Goal: Task Accomplishment & Management: Use online tool/utility

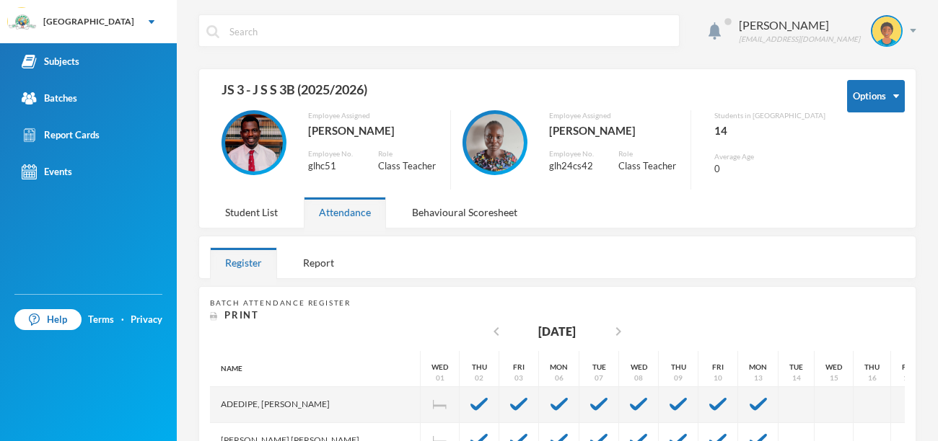
click at [279, 149] on img at bounding box center [254, 143] width 58 height 58
click at [71, 72] on link "Subjects" at bounding box center [88, 61] width 177 height 37
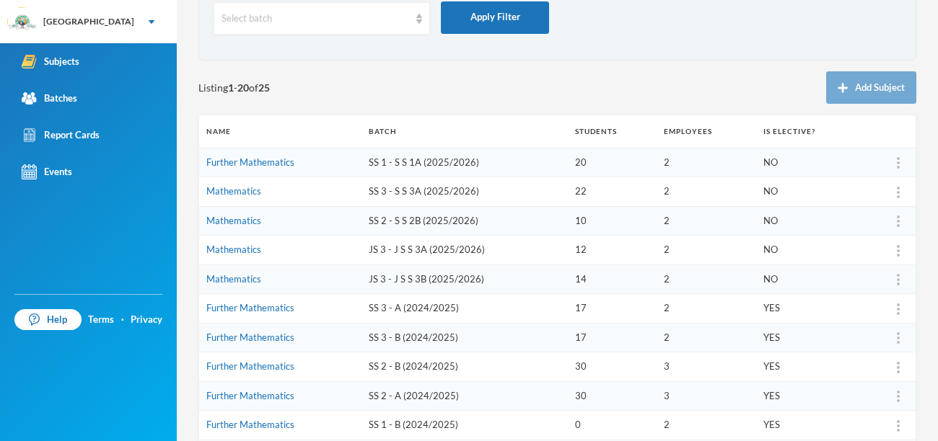
scroll to position [91, 0]
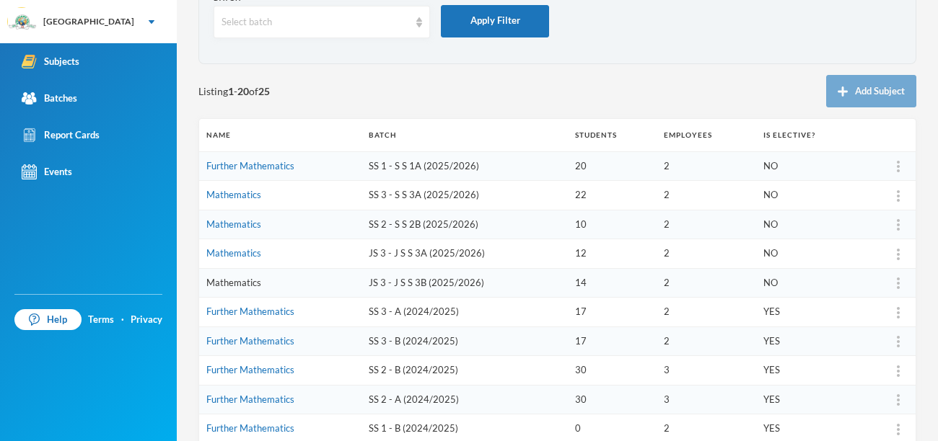
click at [238, 281] on link "Mathematics" at bounding box center [233, 283] width 55 height 12
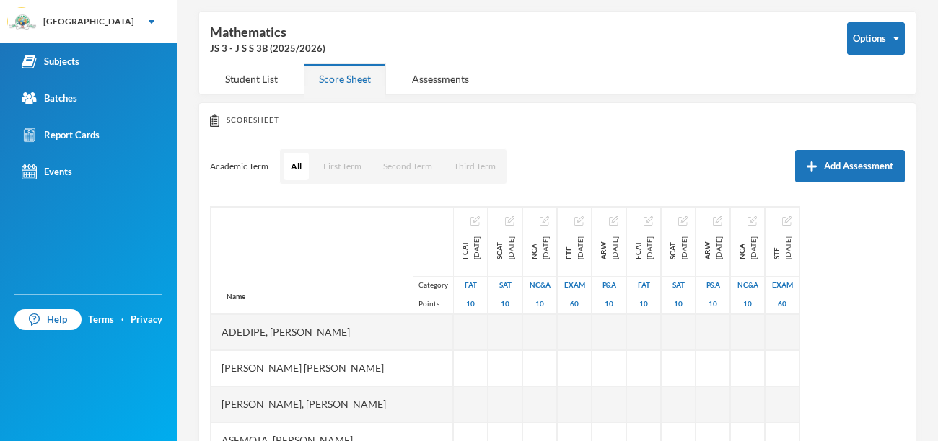
scroll to position [91, 0]
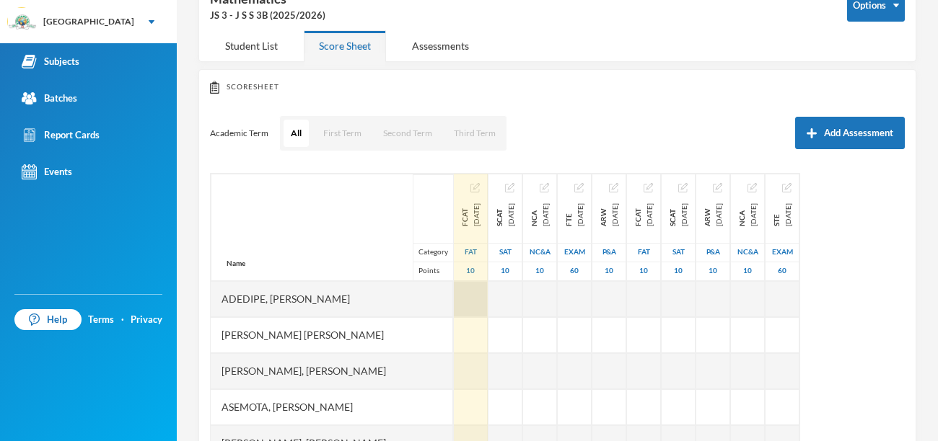
click at [454, 295] on div at bounding box center [471, 299] width 34 height 36
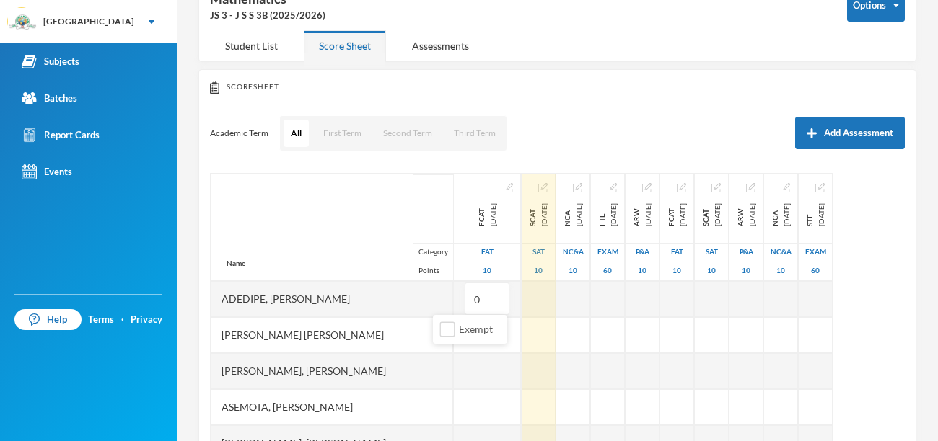
type input "03"
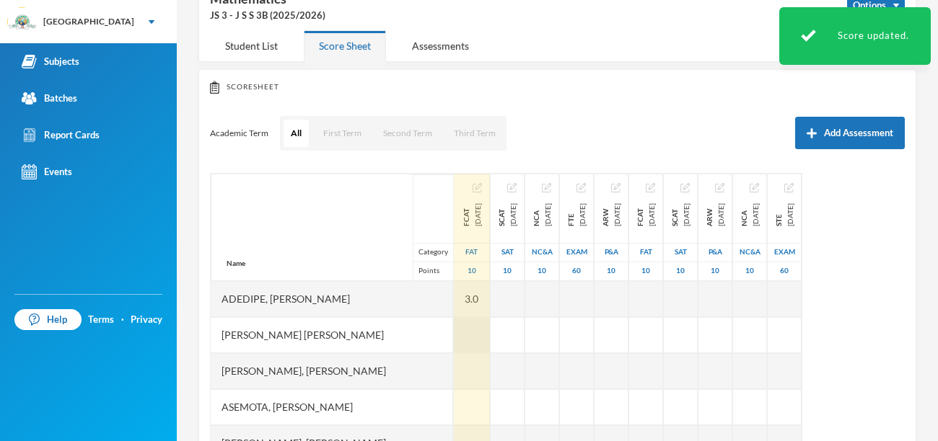
click at [454, 332] on div at bounding box center [472, 335] width 36 height 36
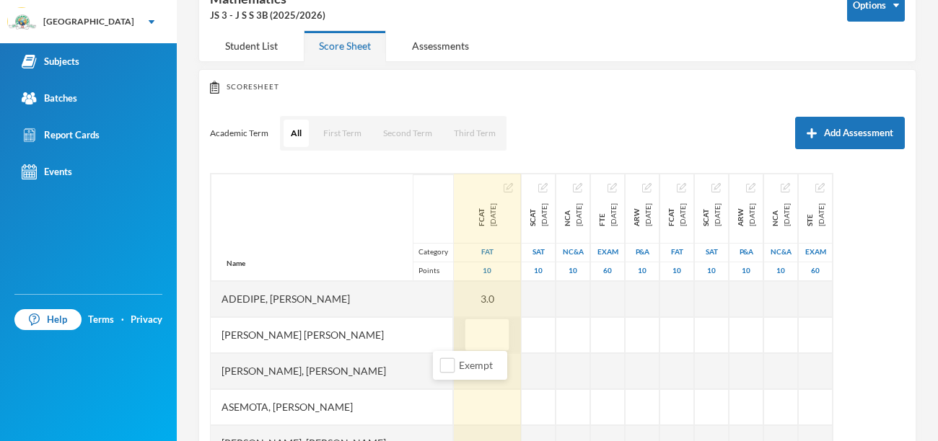
type input "7"
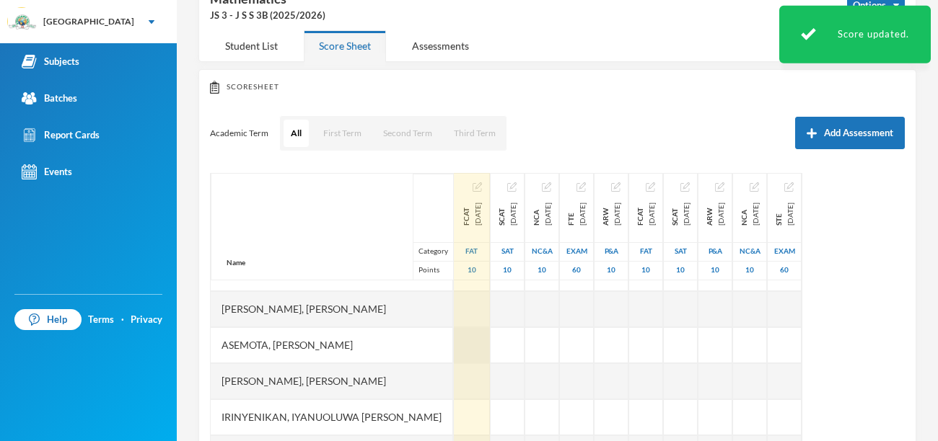
scroll to position [65, 0]
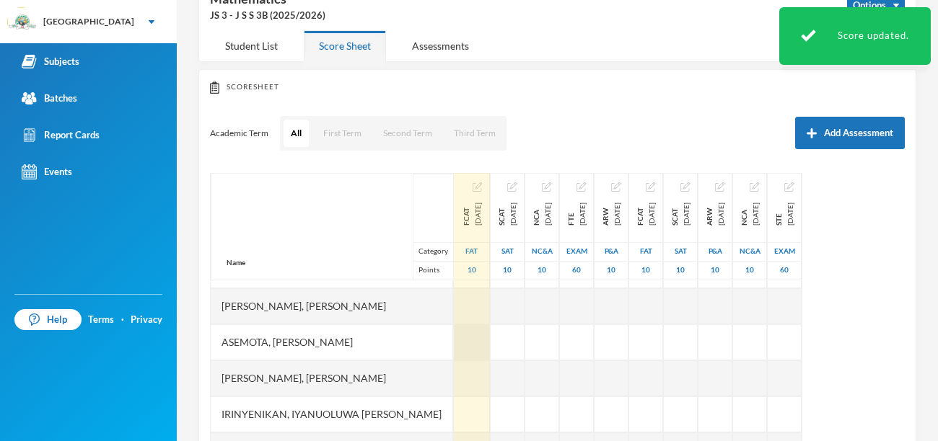
click at [454, 345] on div at bounding box center [472, 343] width 36 height 36
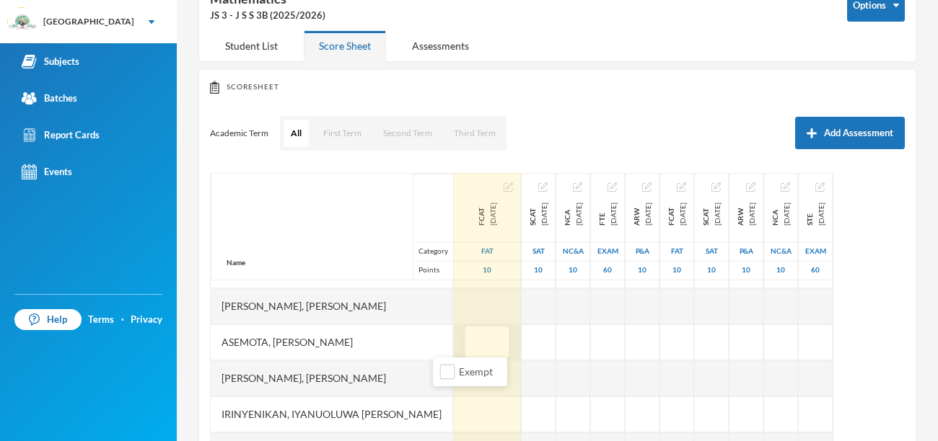
type input "9"
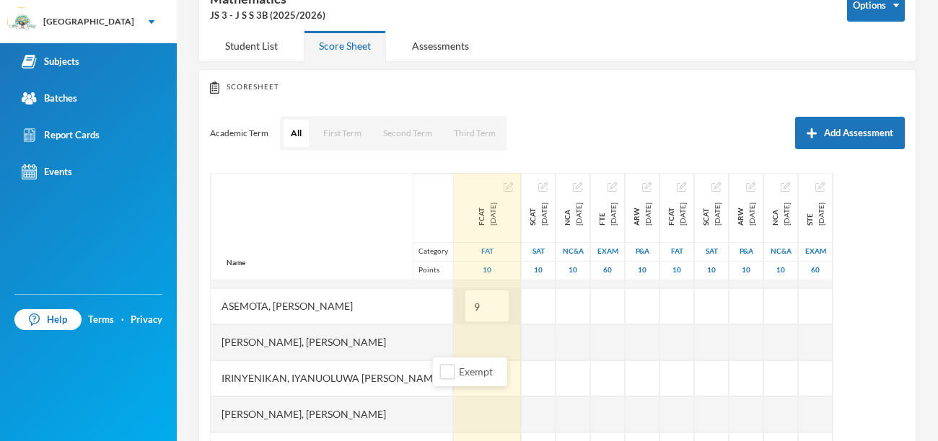
scroll to position [102, 0]
click at [454, 346] on div at bounding box center [487, 342] width 67 height 36
type input "02"
click at [454, 376] on div at bounding box center [487, 378] width 67 height 36
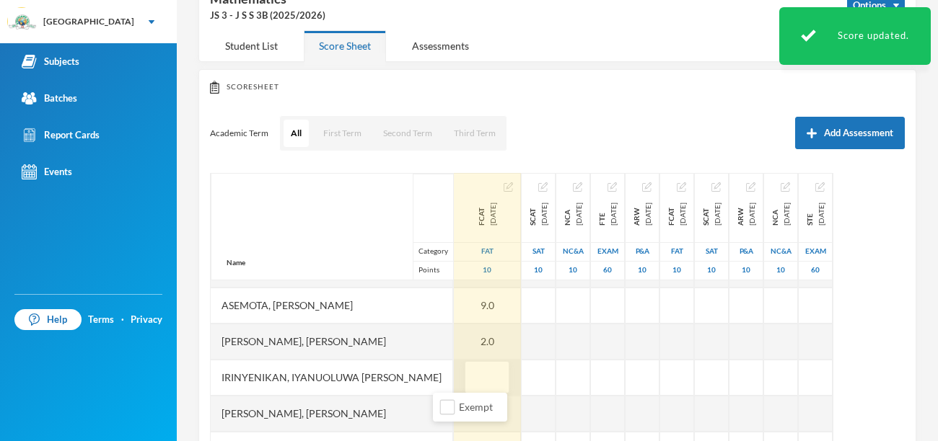
type input "5"
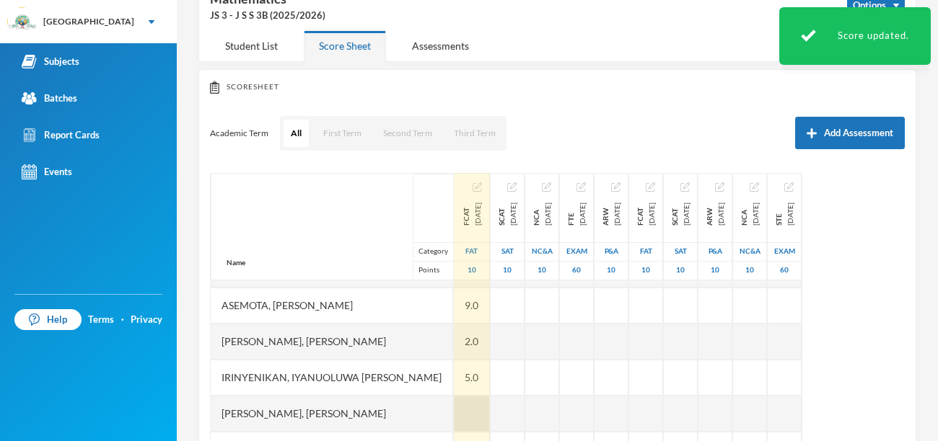
click at [454, 408] on div at bounding box center [472, 414] width 36 height 36
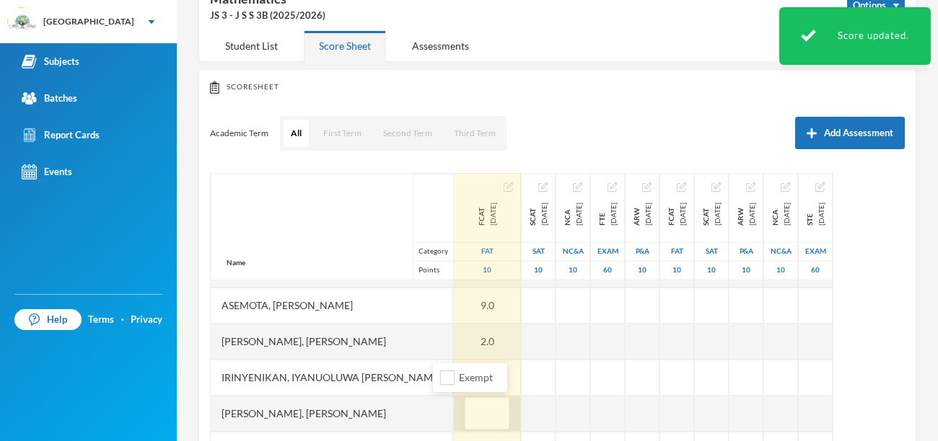
type input "3"
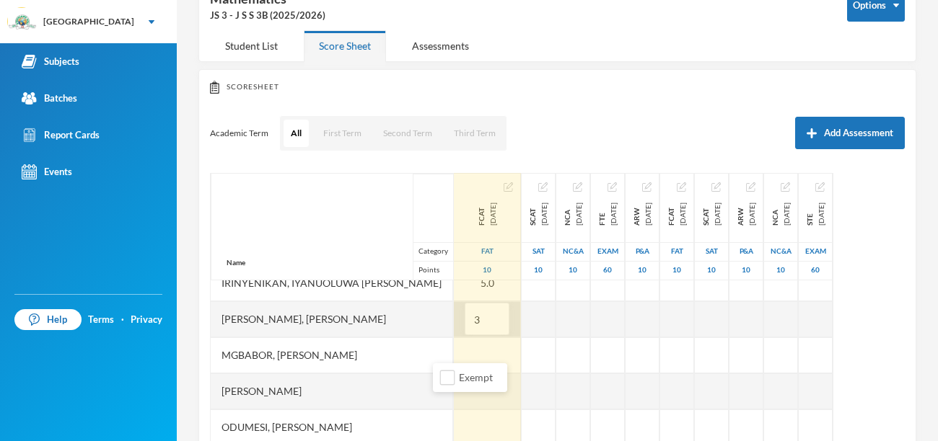
scroll to position [214, 0]
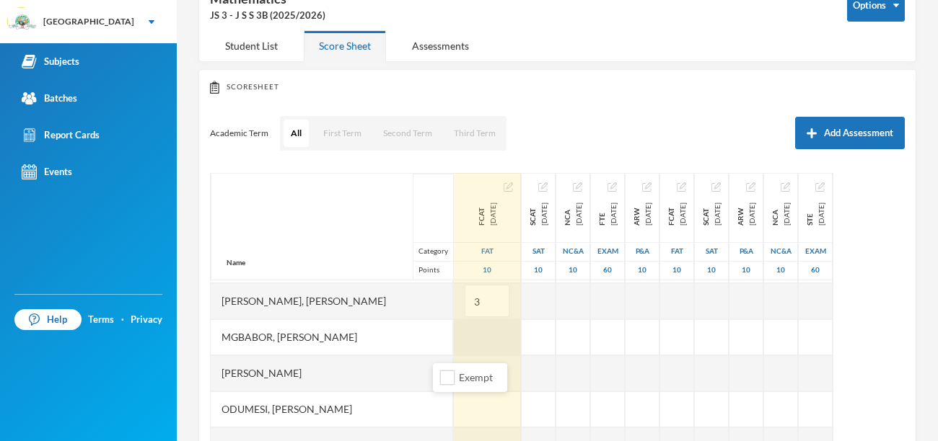
click at [459, 333] on div at bounding box center [487, 337] width 67 height 36
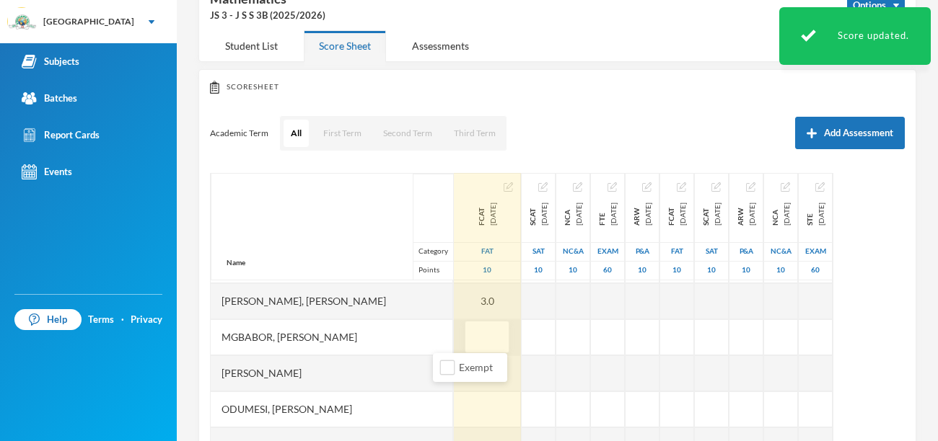
type input "8"
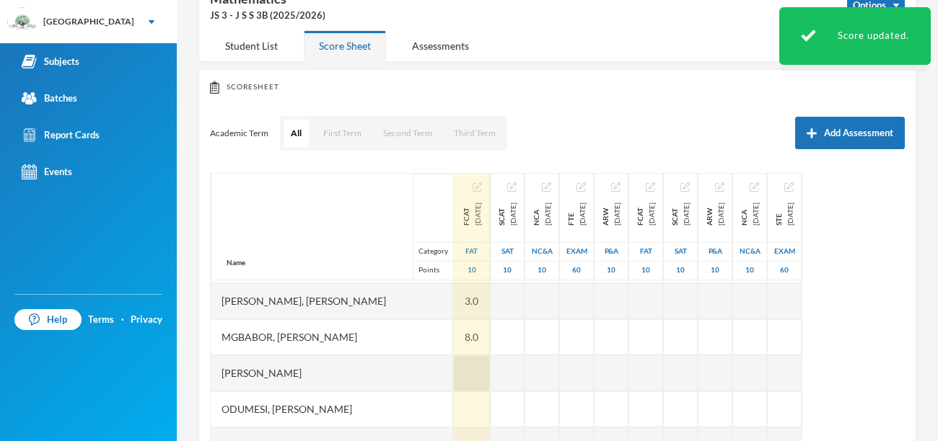
click at [454, 369] on div at bounding box center [472, 374] width 36 height 36
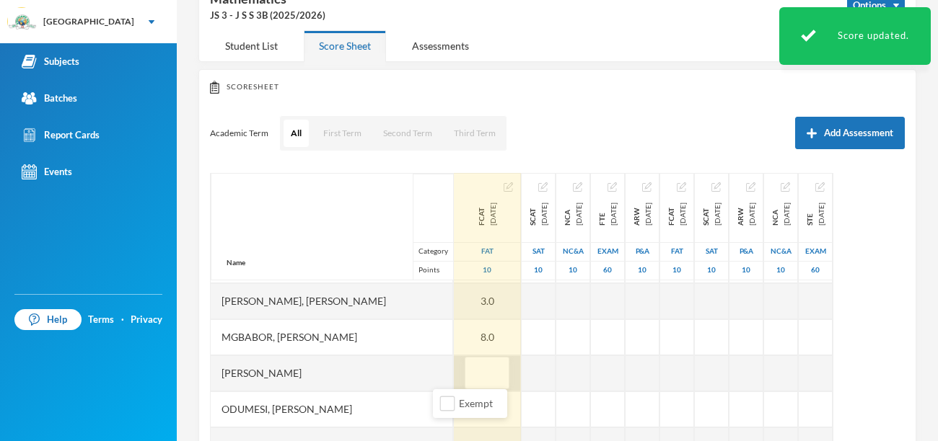
type input "8"
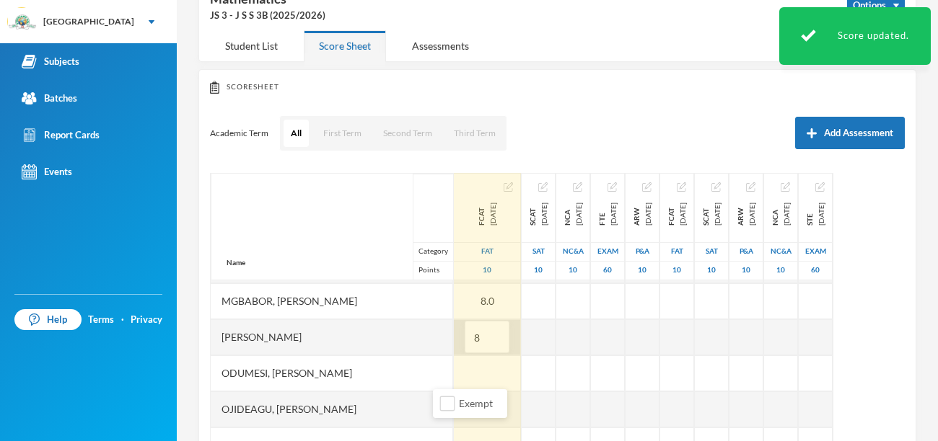
scroll to position [252, 0]
click at [458, 366] on div at bounding box center [487, 371] width 67 height 36
type input "7"
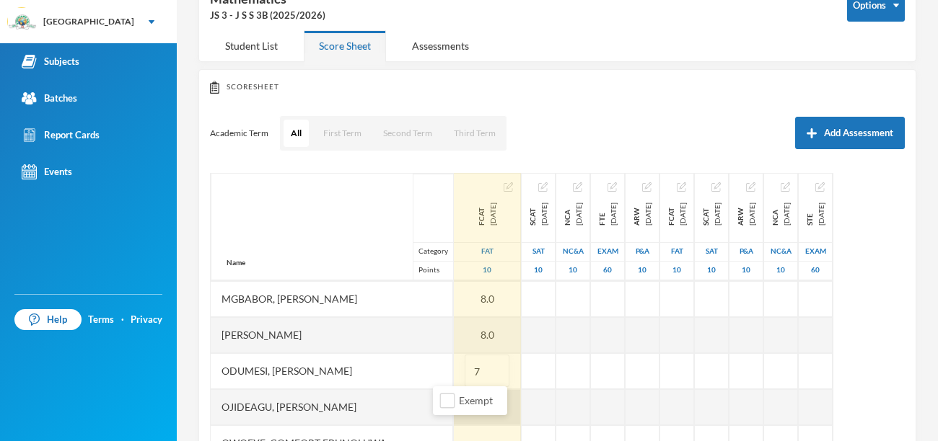
click at [454, 402] on div at bounding box center [487, 407] width 67 height 36
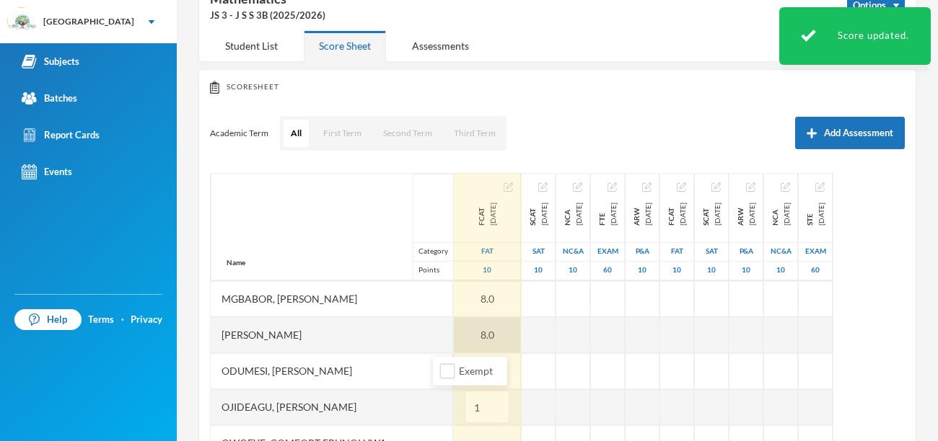
type input "10"
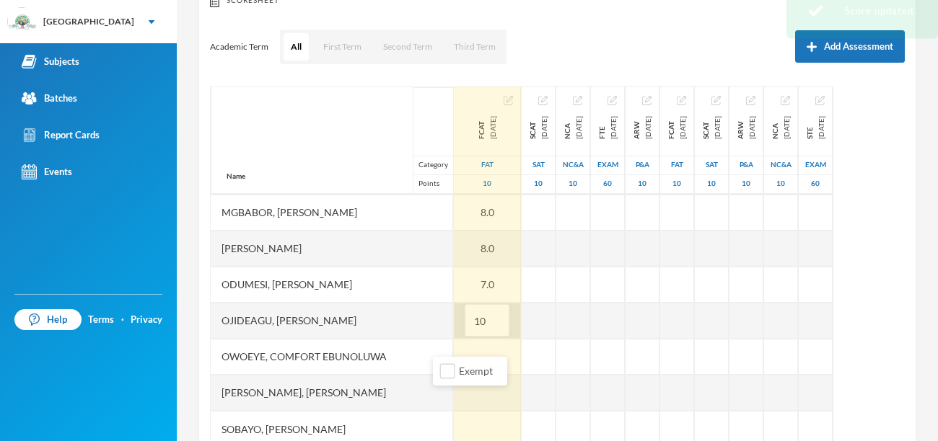
scroll to position [214, 0]
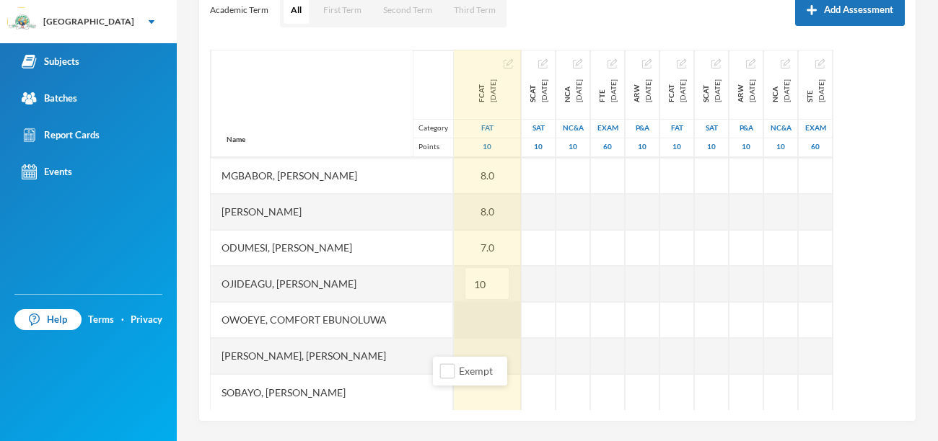
click at [454, 319] on div at bounding box center [487, 320] width 67 height 36
type input "6"
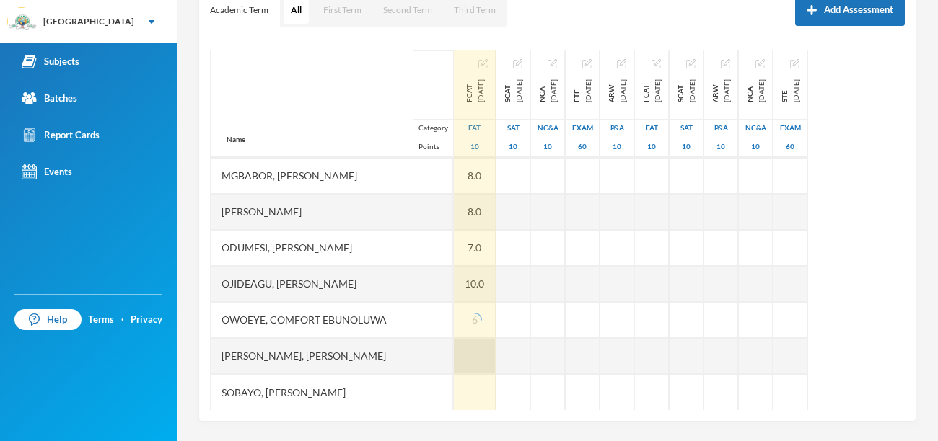
click at [454, 353] on div at bounding box center [475, 356] width 42 height 36
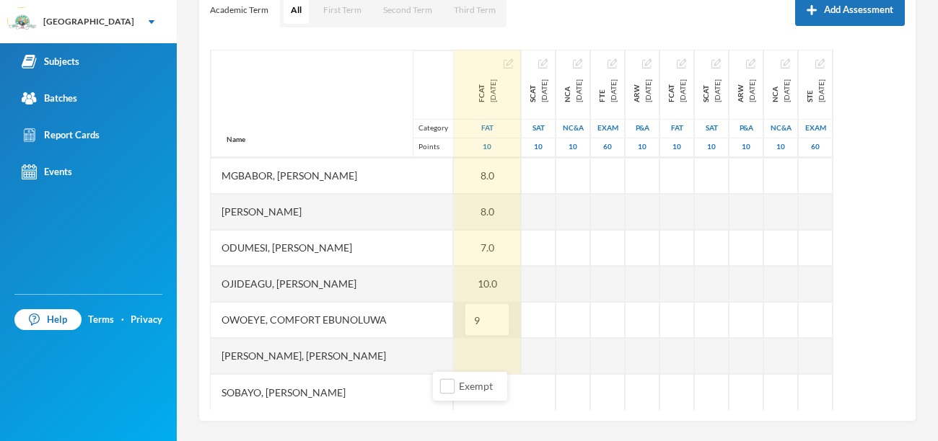
type input "9"
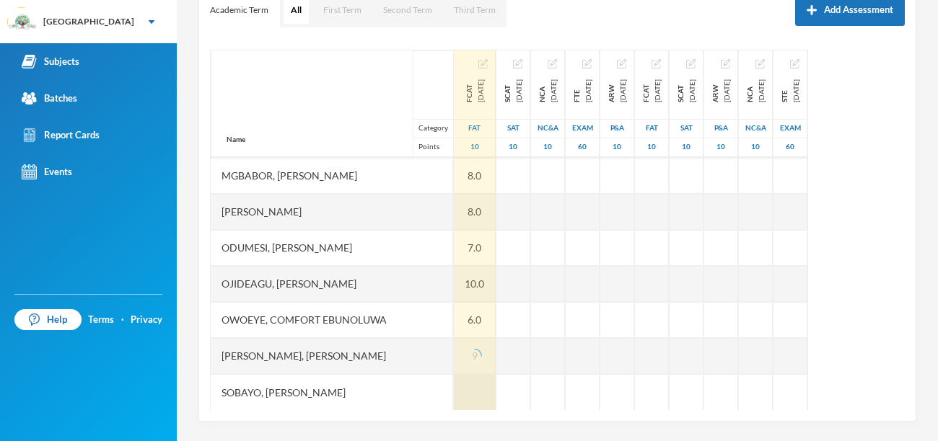
click at [454, 381] on div at bounding box center [475, 392] width 42 height 36
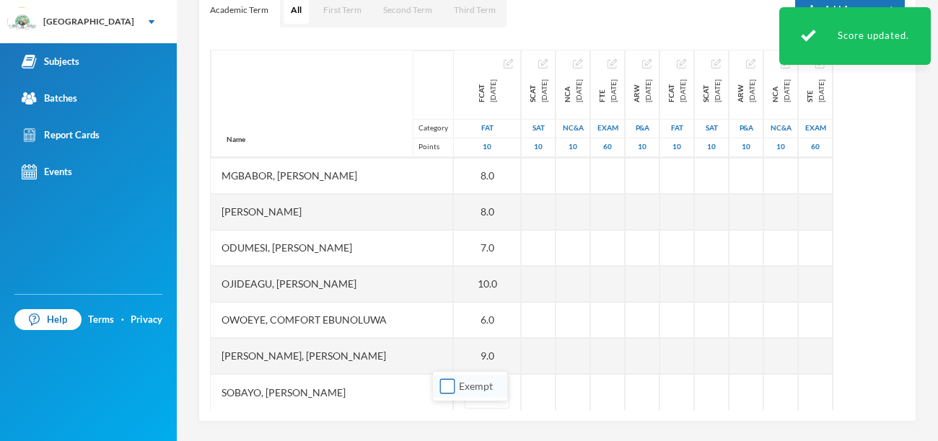
click at [449, 388] on input "Exempt" at bounding box center [447, 386] width 15 height 15
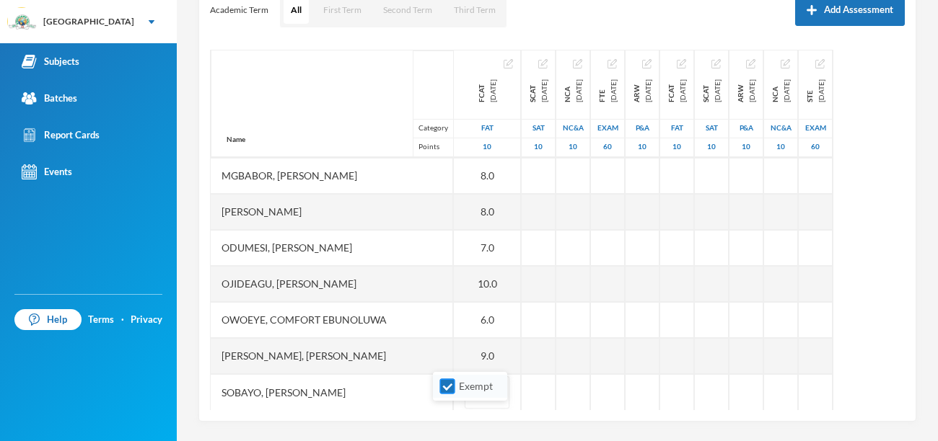
click at [449, 388] on input "Exempt" at bounding box center [447, 386] width 15 height 15
checkbox input "false"
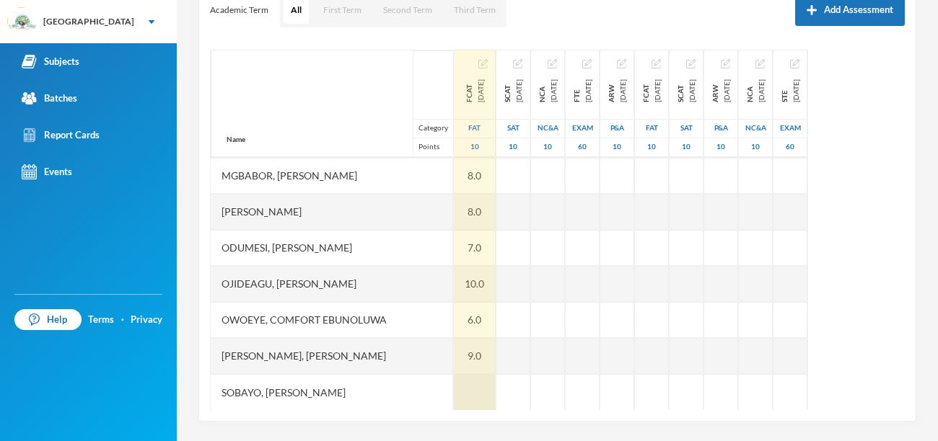
click at [454, 384] on div at bounding box center [475, 392] width 42 height 36
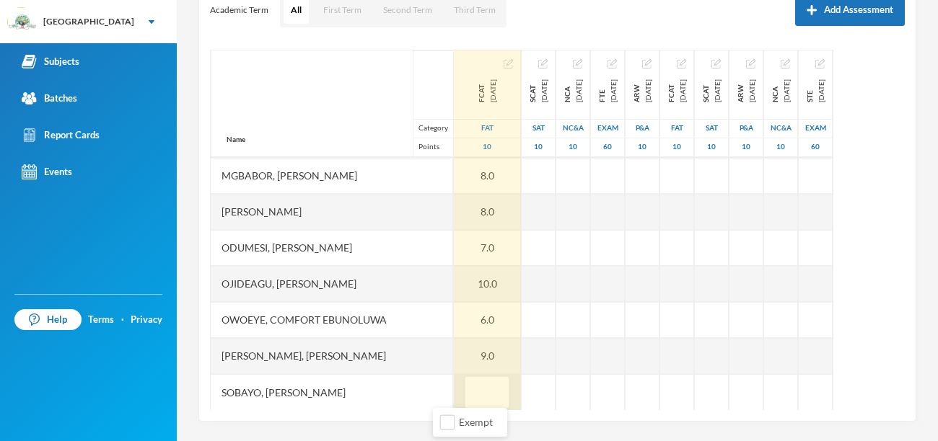
type input "9"
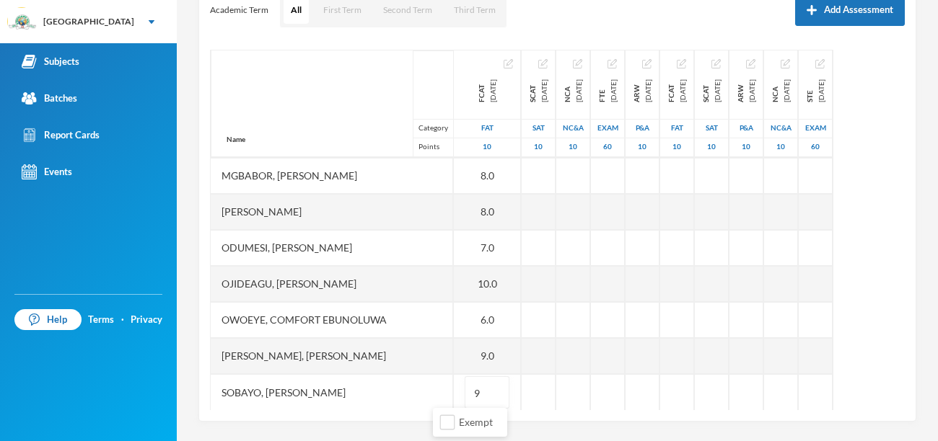
click at [674, 429] on div "[PERSON_NAME] [PERSON_NAME][EMAIL_ADDRESS][PERSON_NAME][DOMAIN_NAME] Options Ma…" at bounding box center [557, 220] width 761 height 441
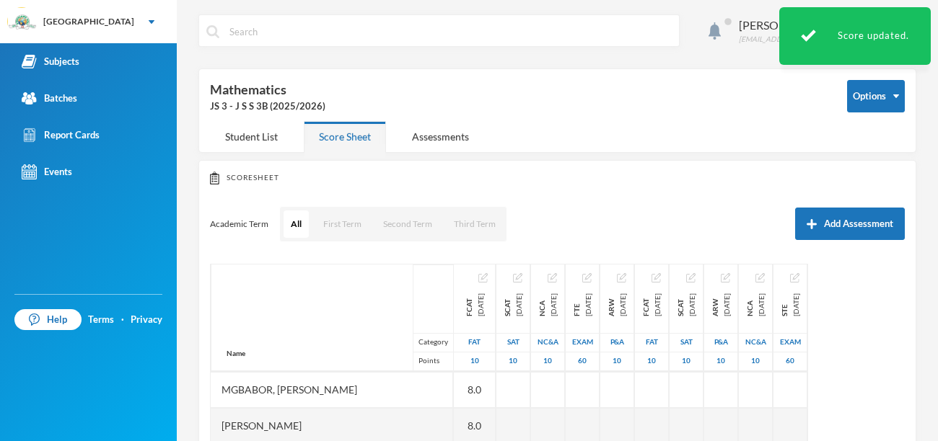
scroll to position [0, 0]
